Goal: Transaction & Acquisition: Purchase product/service

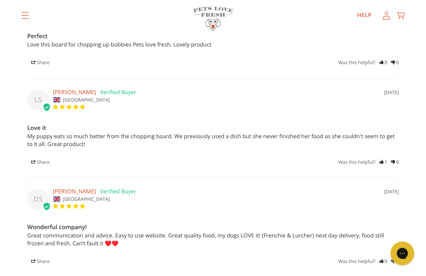
scroll to position [818, 0]
click at [383, 163] on icon "1" at bounding box center [383, 162] width 8 height 8
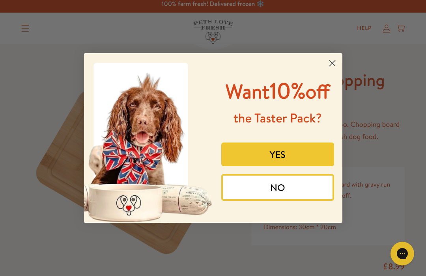
scroll to position [0, 0]
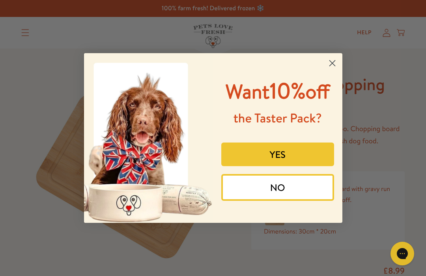
click at [299, 166] on button "YES" at bounding box center [277, 155] width 113 height 24
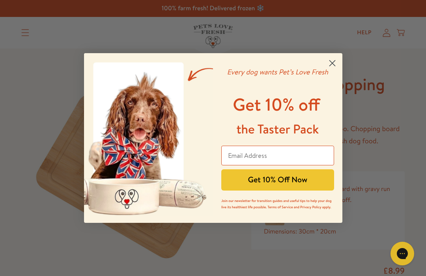
click at [273, 154] on input "Email Address" at bounding box center [277, 156] width 113 height 20
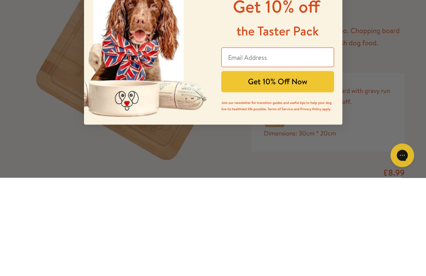
type input "mrsim@live.co.uk"
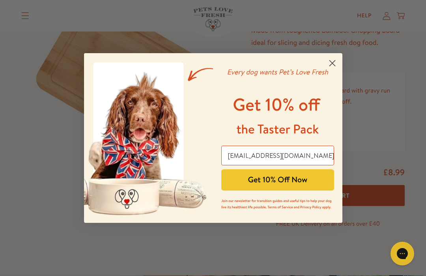
click at [303, 182] on button "Get 10% Off Now" at bounding box center [277, 180] width 113 height 21
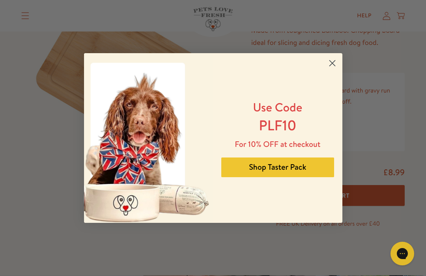
click at [329, 62] on circle "Close dialog" at bounding box center [331, 63] width 13 height 13
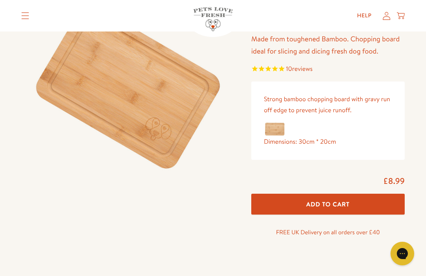
scroll to position [0, 0]
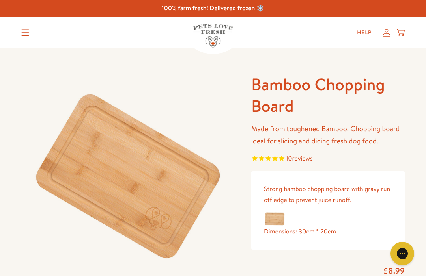
click at [26, 34] on icon "Translation missing: en.sections.header.menu" at bounding box center [25, 32] width 8 height 7
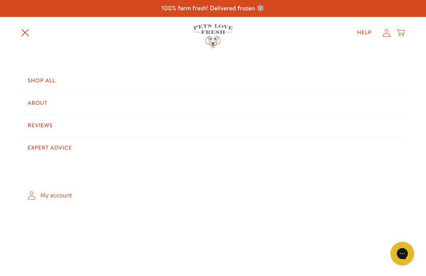
click at [47, 75] on link "Shop All" at bounding box center [212, 81] width 383 height 22
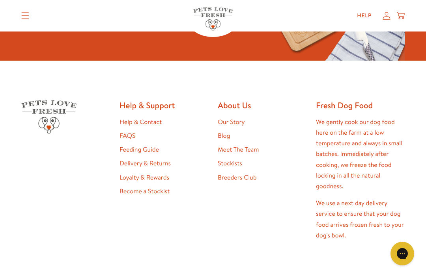
scroll to position [1170, 0]
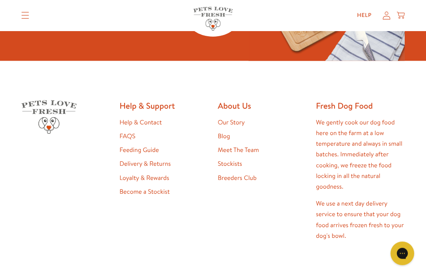
click at [150, 146] on link "Feeding Guide" at bounding box center [138, 150] width 39 height 9
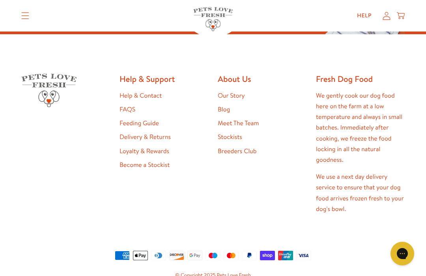
click at [135, 105] on link "FAQS" at bounding box center [127, 109] width 16 height 9
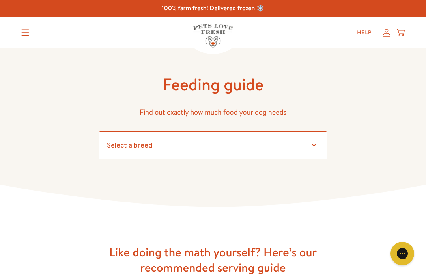
click at [317, 145] on select "Select a breed Affenpinscher Afghan hound Airedale terrier Akita Alaskan Malamu…" at bounding box center [213, 145] width 229 height 28
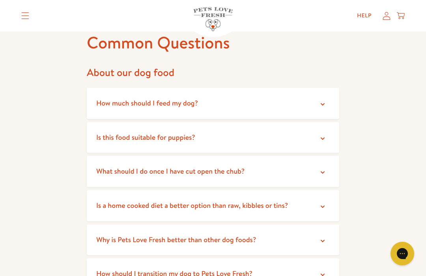
scroll to position [50, 0]
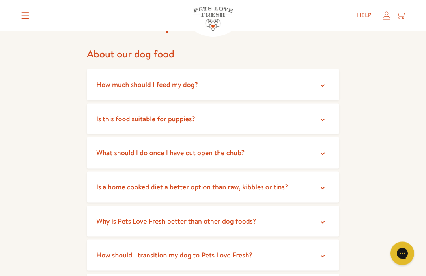
click at [323, 119] on icon at bounding box center [323, 120] width 8 height 8
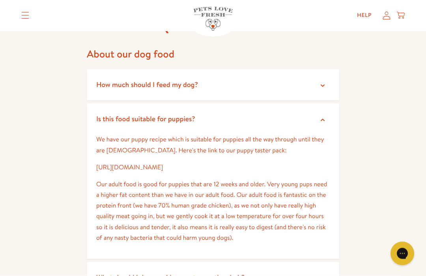
scroll to position [61, 0]
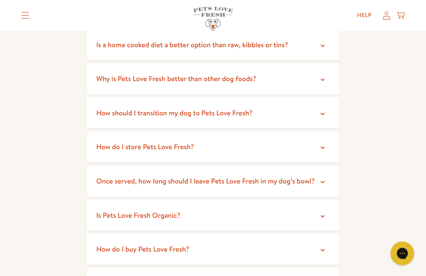
scroll to position [329, 0]
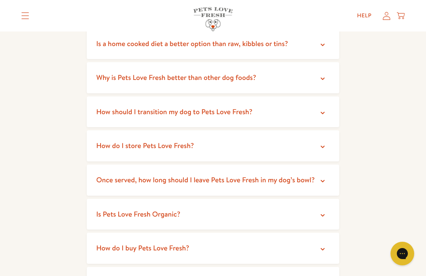
click at [320, 76] on icon at bounding box center [323, 79] width 8 height 8
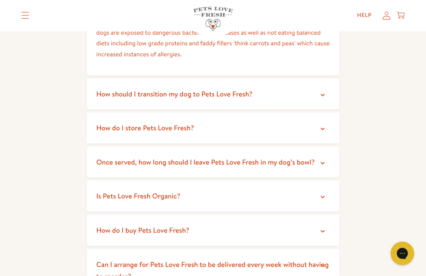
scroll to position [477, 0]
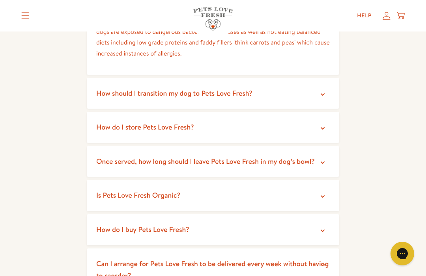
click at [323, 93] on icon at bounding box center [323, 95] width 8 height 8
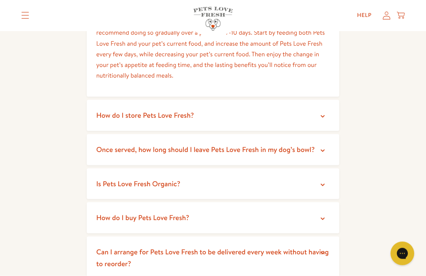
scroll to position [570, 0]
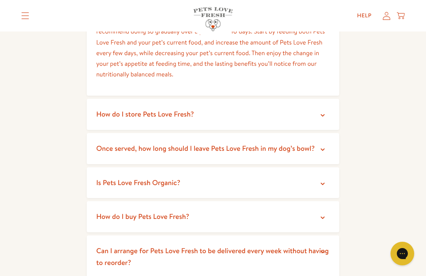
click at [323, 114] on icon at bounding box center [323, 115] width 4 height 2
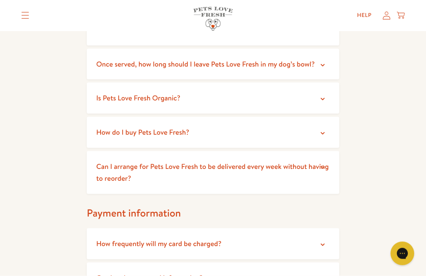
scroll to position [720, 0]
click at [326, 131] on icon at bounding box center [323, 133] width 8 height 8
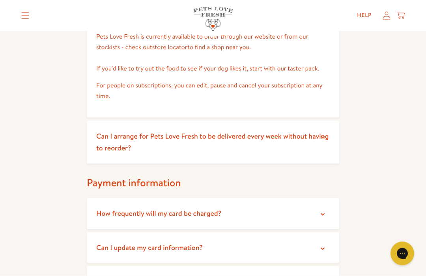
scroll to position [837, 0]
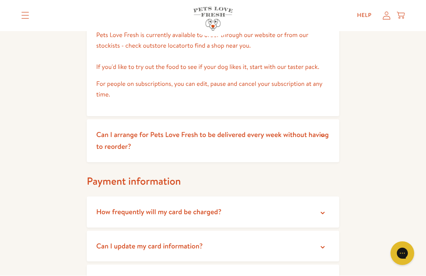
click at [322, 132] on icon at bounding box center [323, 136] width 8 height 8
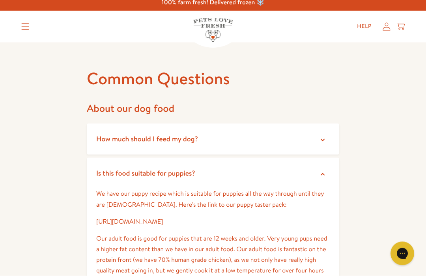
scroll to position [0, 0]
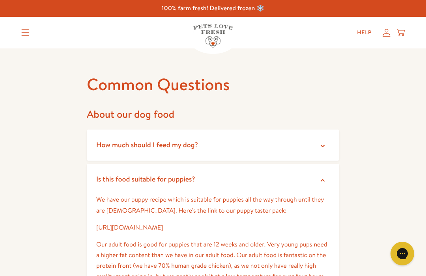
click at [21, 33] on summary "Translation missing: en.sections.header.menu" at bounding box center [25, 33] width 21 height 20
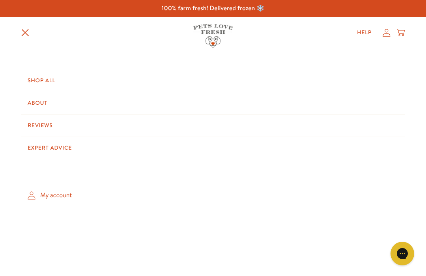
click at [46, 76] on link "Shop All" at bounding box center [212, 81] width 383 height 22
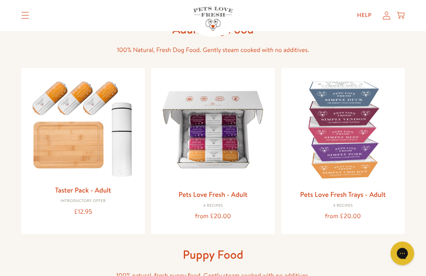
scroll to position [53, 0]
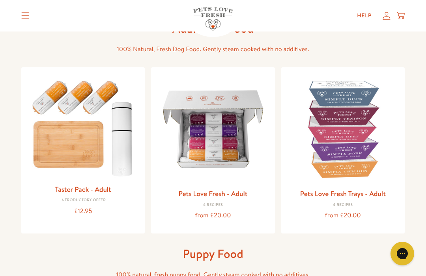
click at [240, 193] on link "Pets Love Fresh - Adult" at bounding box center [212, 194] width 69 height 10
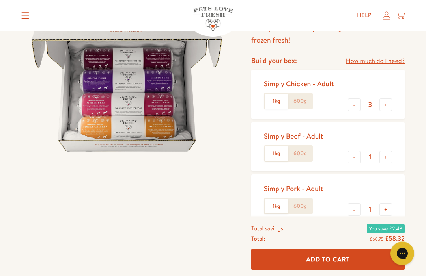
scroll to position [101, 0]
click at [356, 104] on button "-" at bounding box center [354, 105] width 13 height 13
click at [356, 106] on button "-" at bounding box center [354, 105] width 13 height 13
click at [276, 100] on label "1kg" at bounding box center [277, 101] width 24 height 15
click at [0, 0] on input "1kg" at bounding box center [0, 0] width 0 height 0
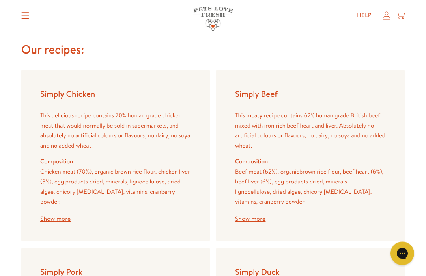
scroll to position [936, 0]
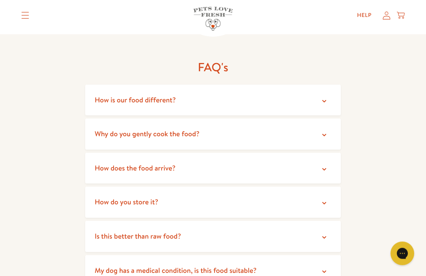
click at [321, 234] on icon at bounding box center [324, 238] width 8 height 8
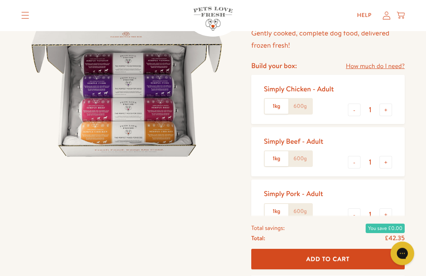
scroll to position [92, 0]
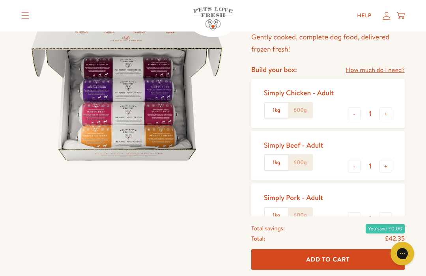
click at [388, 68] on link "How much do I need?" at bounding box center [375, 70] width 59 height 11
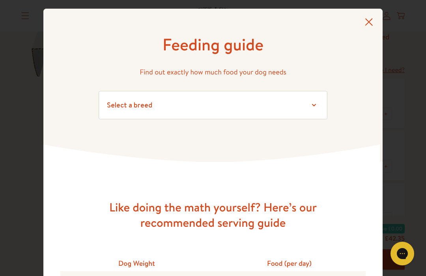
scroll to position [0, 0]
click at [372, 21] on icon at bounding box center [369, 22] width 8 height 8
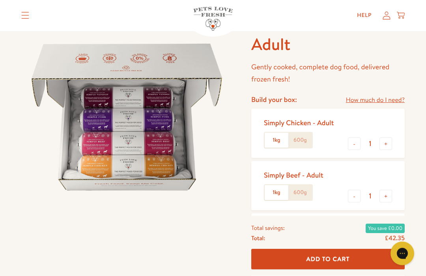
click at [304, 137] on label "600g" at bounding box center [300, 140] width 24 height 15
click at [0, 0] on input "600g" at bounding box center [0, 0] width 0 height 0
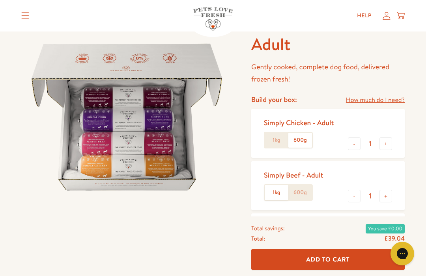
click at [277, 136] on label "1kg" at bounding box center [277, 140] width 24 height 15
click at [0, 0] on input "1kg" at bounding box center [0, 0] width 0 height 0
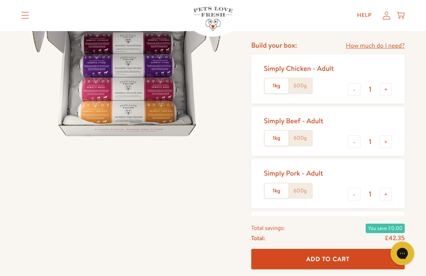
click at [388, 88] on button "+" at bounding box center [385, 90] width 13 height 13
type input "2"
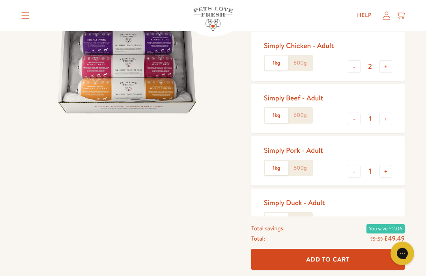
click at [390, 114] on button "+" at bounding box center [385, 119] width 13 height 13
type input "2"
click at [378, 172] on input "1" at bounding box center [369, 171] width 19 height 9
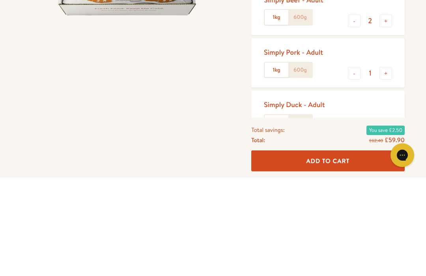
click at [388, 166] on button "+" at bounding box center [385, 172] width 13 height 13
type input "2"
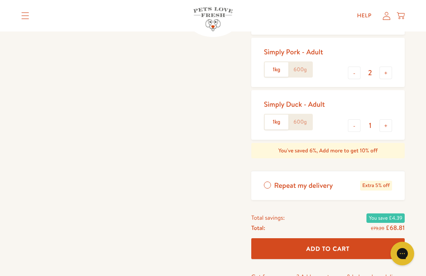
click at [390, 123] on button "+" at bounding box center [385, 125] width 13 height 13
type input "2"
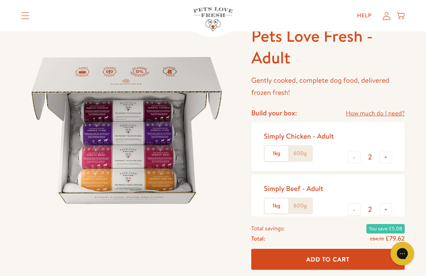
scroll to position [0, 0]
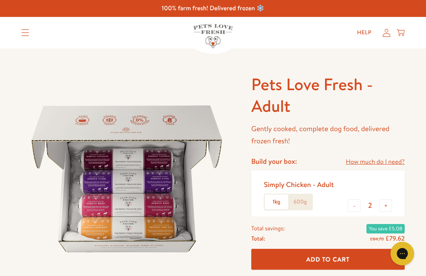
click at [18, 30] on summary "Translation missing: en.sections.header.menu" at bounding box center [25, 33] width 21 height 20
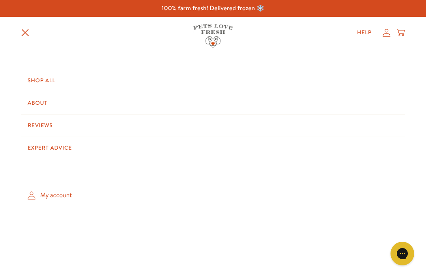
click at [46, 81] on link "Shop All" at bounding box center [212, 81] width 383 height 22
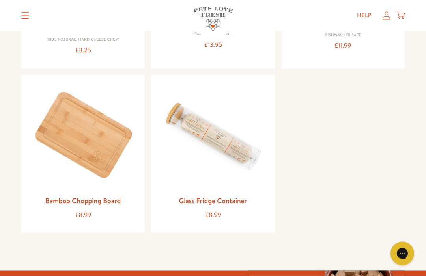
scroll to position [843, 0]
click at [106, 196] on link "Bamboo Chopping Board" at bounding box center [82, 201] width 75 height 10
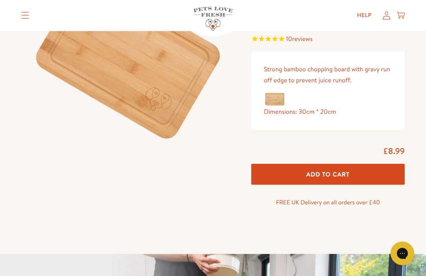
scroll to position [125, 0]
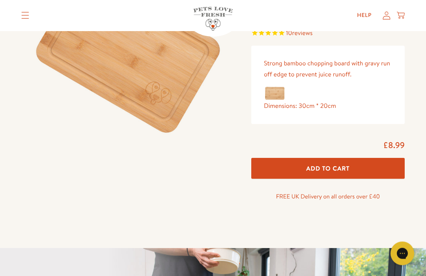
click at [358, 165] on button "Add To Cart" at bounding box center [327, 168] width 153 height 21
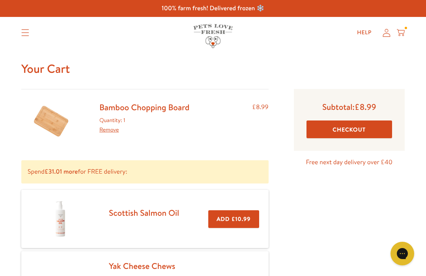
click at [374, 129] on button "Checkout" at bounding box center [349, 130] width 86 height 18
